Goal: Transaction & Acquisition: Purchase product/service

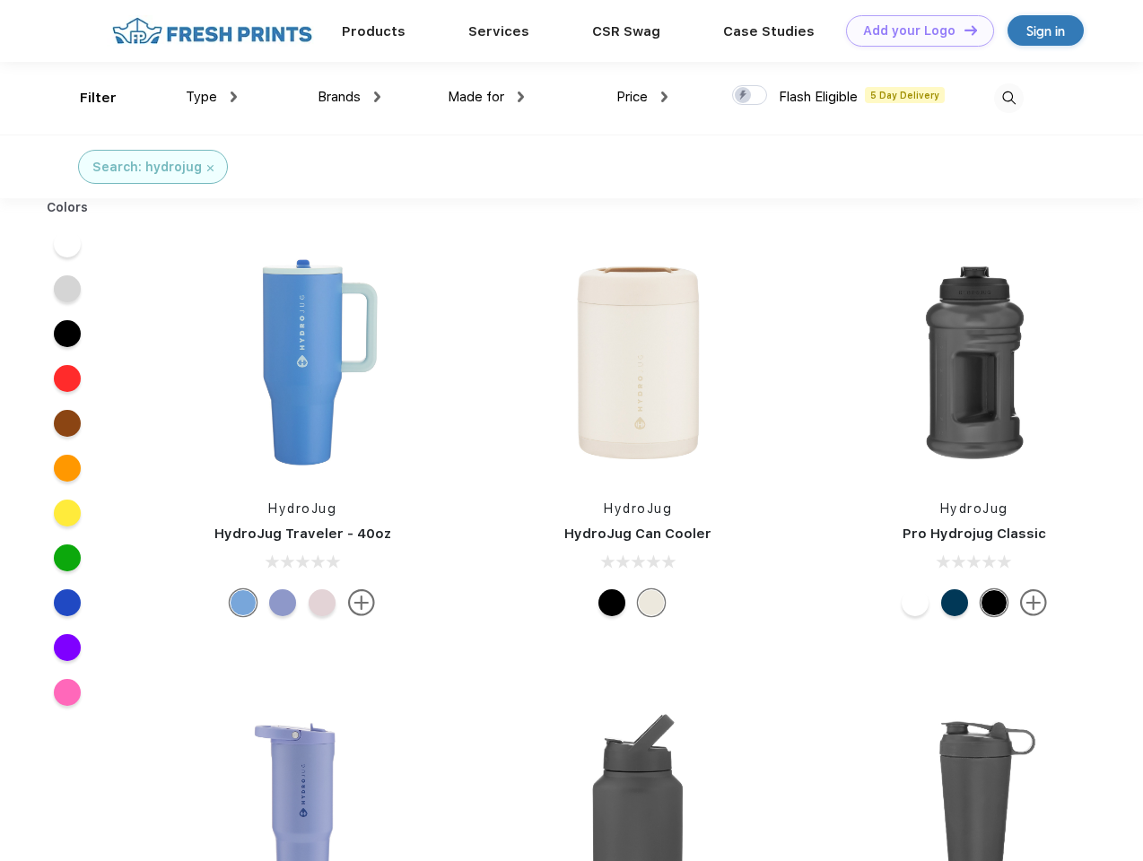
scroll to position [1, 0]
click at [913, 31] on link "Add your Logo Design Tool" at bounding box center [920, 30] width 148 height 31
click at [0, 0] on div "Design Tool" at bounding box center [0, 0] width 0 height 0
click at [963, 30] on link "Add your Logo Design Tool" at bounding box center [920, 30] width 148 height 31
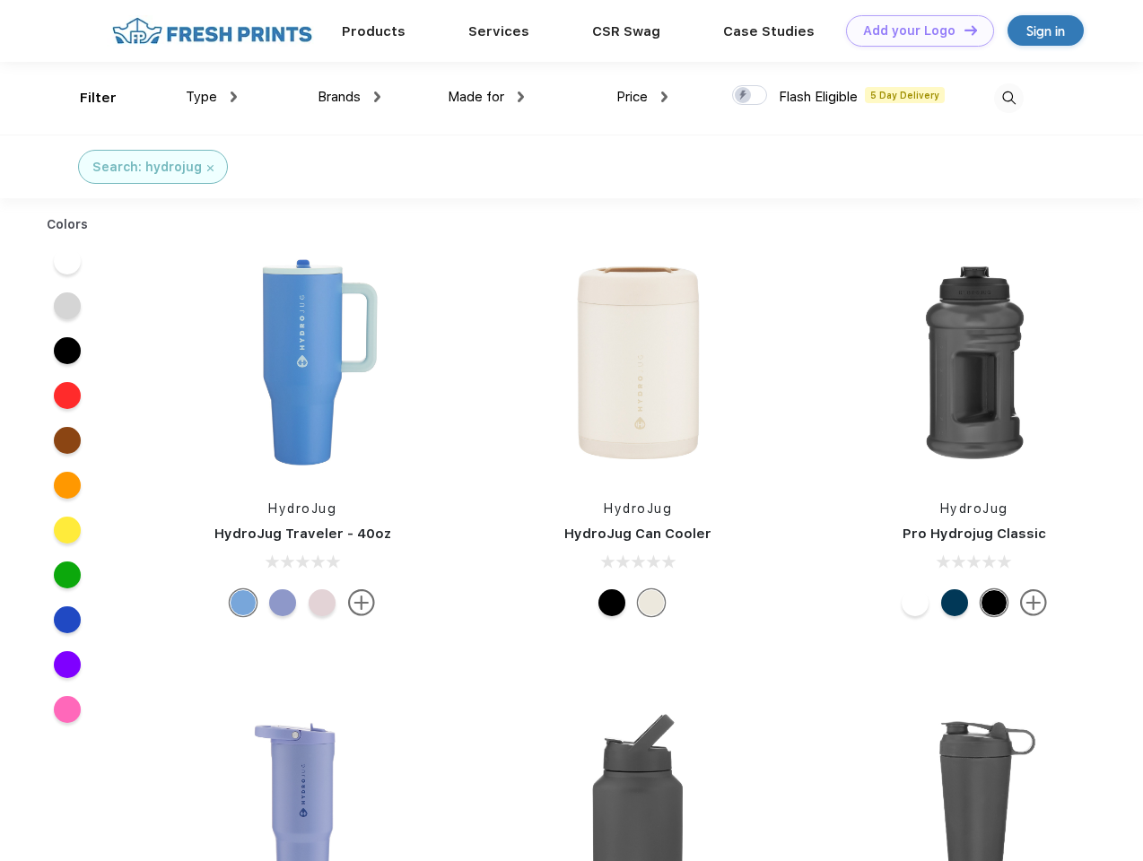
click at [86, 98] on div "Filter" at bounding box center [98, 98] width 37 height 21
click at [212, 97] on span "Type" at bounding box center [201, 97] width 31 height 16
click at [349, 97] on span "Brands" at bounding box center [339, 97] width 43 height 16
click at [486, 97] on span "Made for" at bounding box center [476, 97] width 57 height 16
click at [642, 97] on span "Price" at bounding box center [631, 97] width 31 height 16
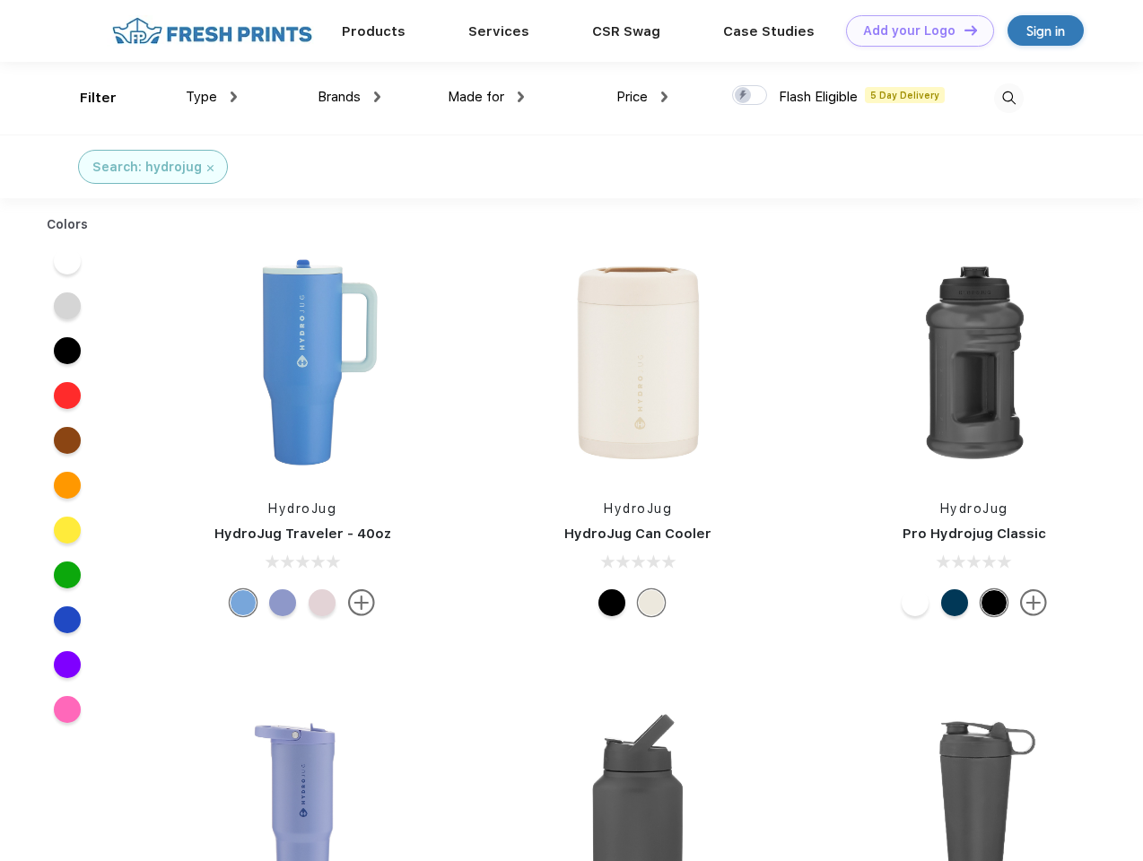
click at [750, 96] on div at bounding box center [749, 95] width 35 height 20
click at [744, 96] on input "checkbox" at bounding box center [738, 90] width 12 height 12
click at [1009, 98] on img at bounding box center [1009, 98] width 30 height 30
